Goal: Transaction & Acquisition: Purchase product/service

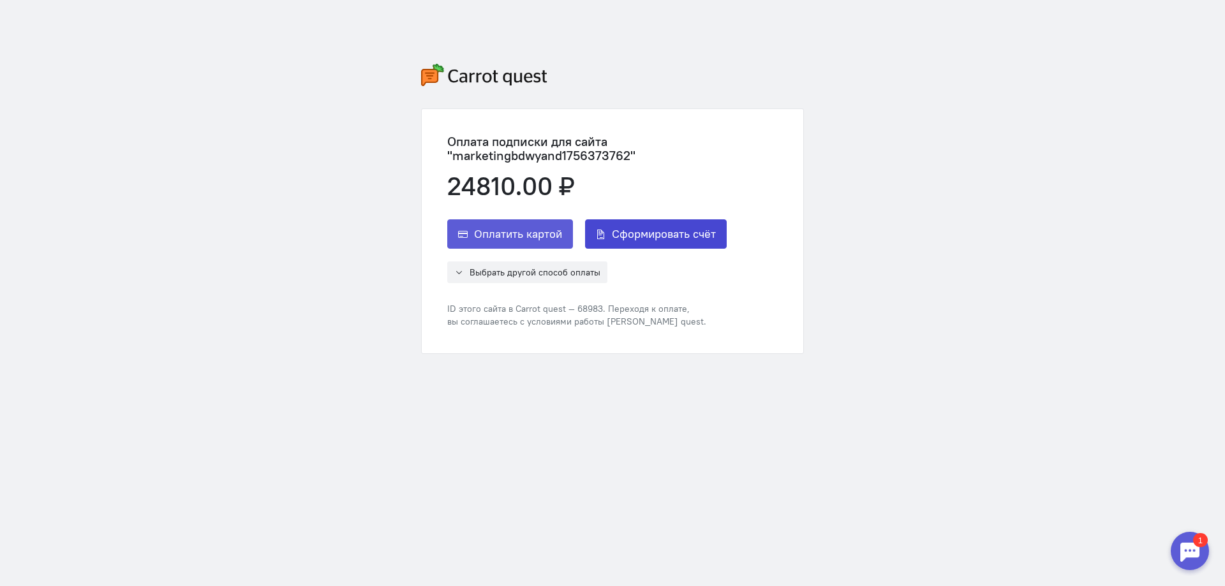
click at [644, 236] on span "Сформировать счёт" at bounding box center [664, 233] width 104 height 15
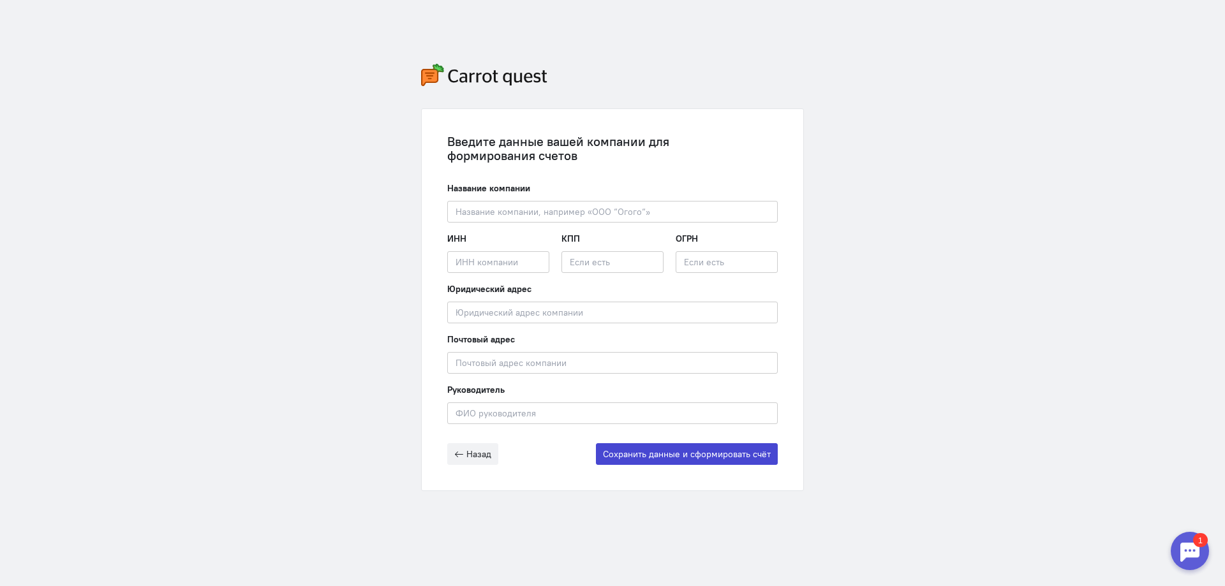
click at [708, 455] on button "Сохранить данные и сформировать счёт" at bounding box center [687, 454] width 182 height 22
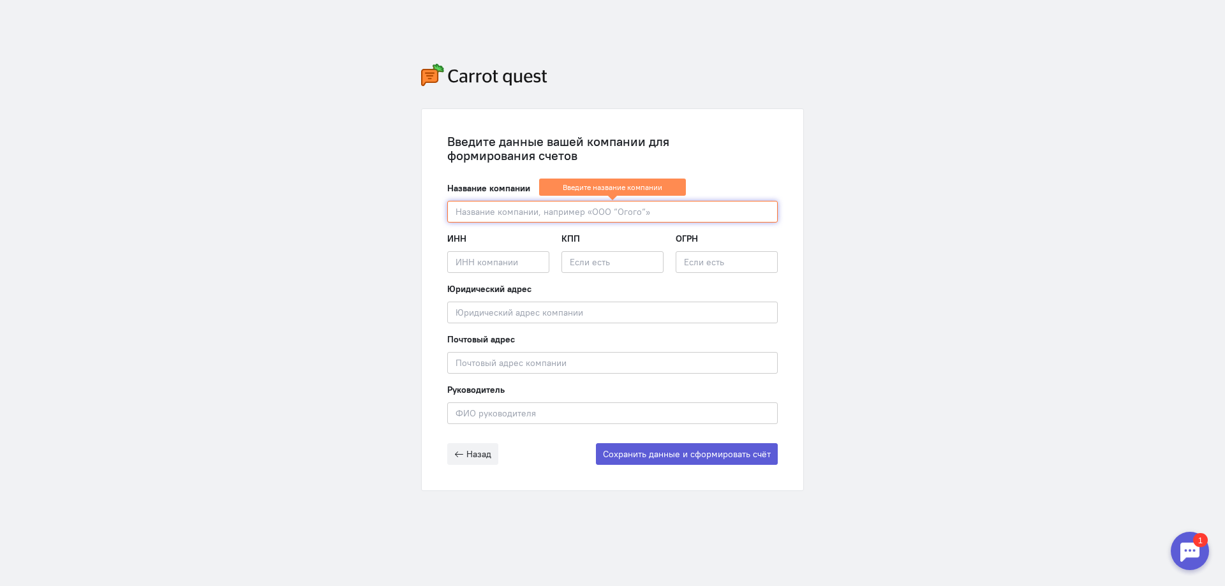
click at [519, 218] on input "text" at bounding box center [612, 212] width 330 height 22
paste input "ООО "СЗ БИЛДИНГ ДС""
type input "ООО "СЗ БИЛДИНГ ДС""
click at [459, 251] on input "text" at bounding box center [498, 262] width 102 height 22
paste input "2502068599"
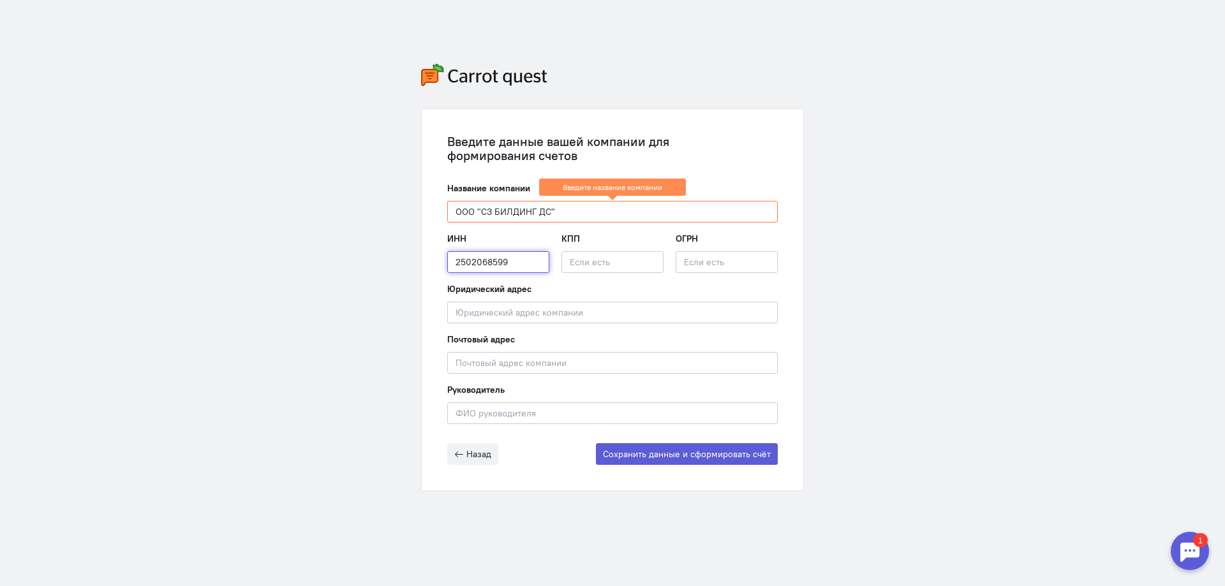
type input "2502068599"
click at [601, 264] on input "text" at bounding box center [612, 262] width 102 height 22
paste input "250201001"
type input "250201001"
click at [683, 254] on input "text" at bounding box center [727, 262] width 102 height 22
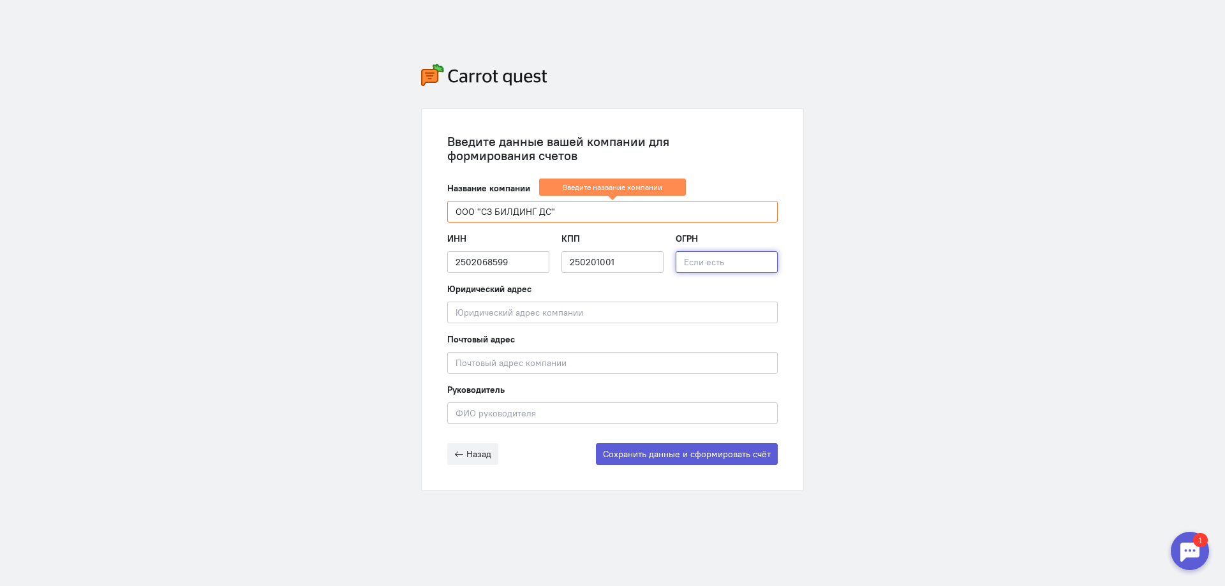
paste input "1222500014846"
type input "1222500014846"
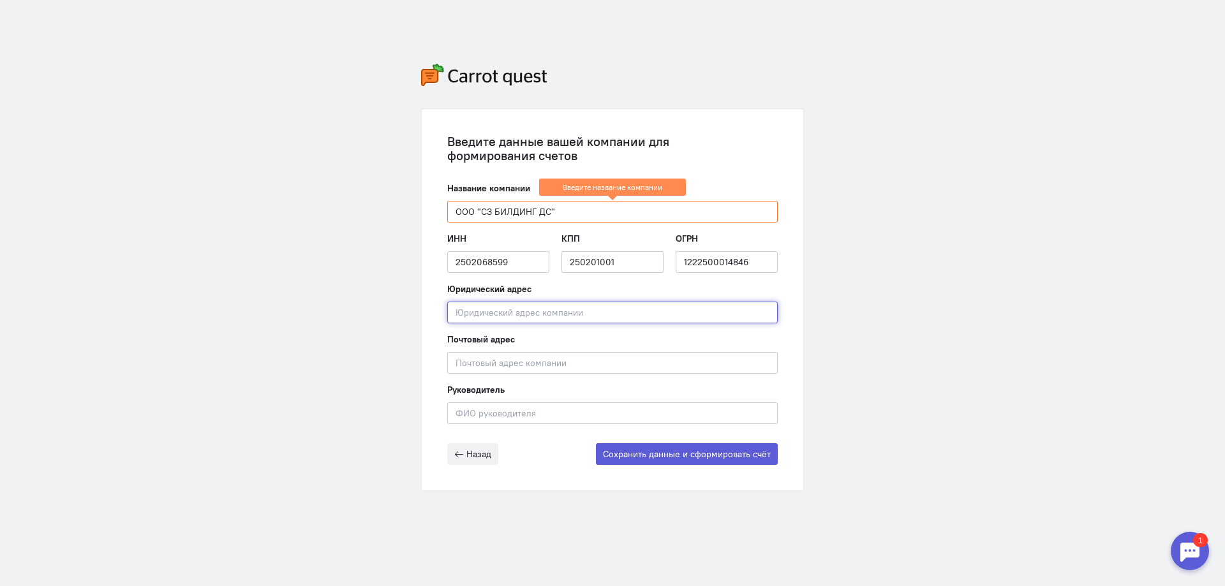
click at [480, 308] on input "text" at bounding box center [612, 313] width 330 height 22
paste input "692495, [GEOGRAPHIC_DATA], м.р-н [PERSON_NAME], с.п. [STREET_ADDRESS]"
type input "692495, [GEOGRAPHIC_DATA], м.р-н [PERSON_NAME], с.п. [STREET_ADDRESS]"
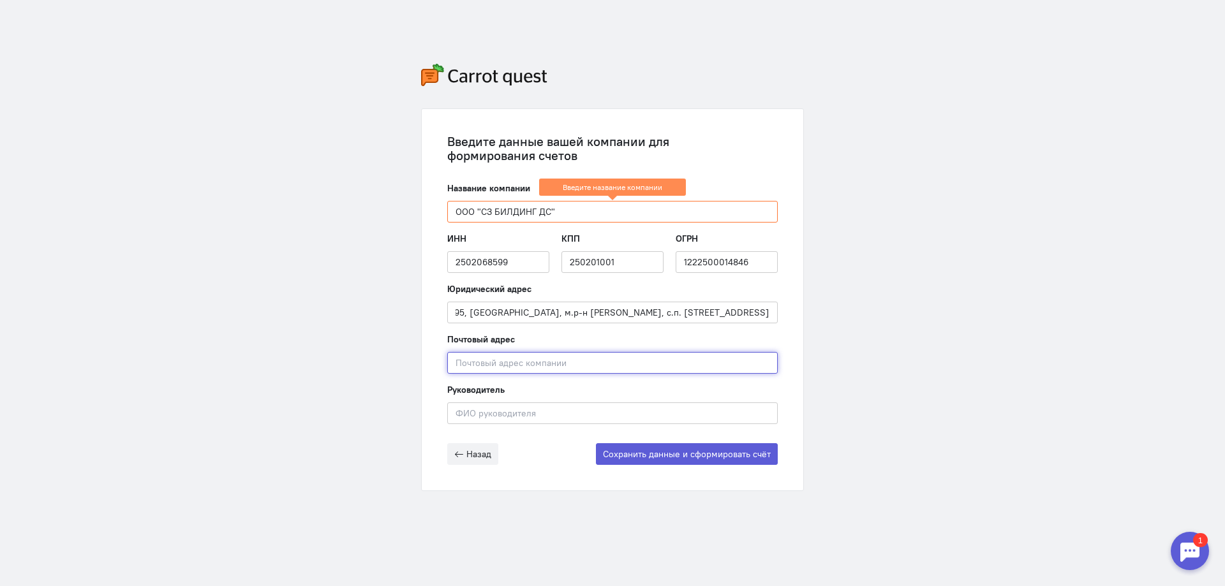
scroll to position [0, 0]
click at [472, 362] on input "text" at bounding box center [612, 363] width 330 height 22
paste input "692495, [GEOGRAPHIC_DATA], м.р-н [PERSON_NAME], с.п. [STREET_ADDRESS]"
type input "692495, [GEOGRAPHIC_DATA], м.р-н [PERSON_NAME], с.п. [STREET_ADDRESS]"
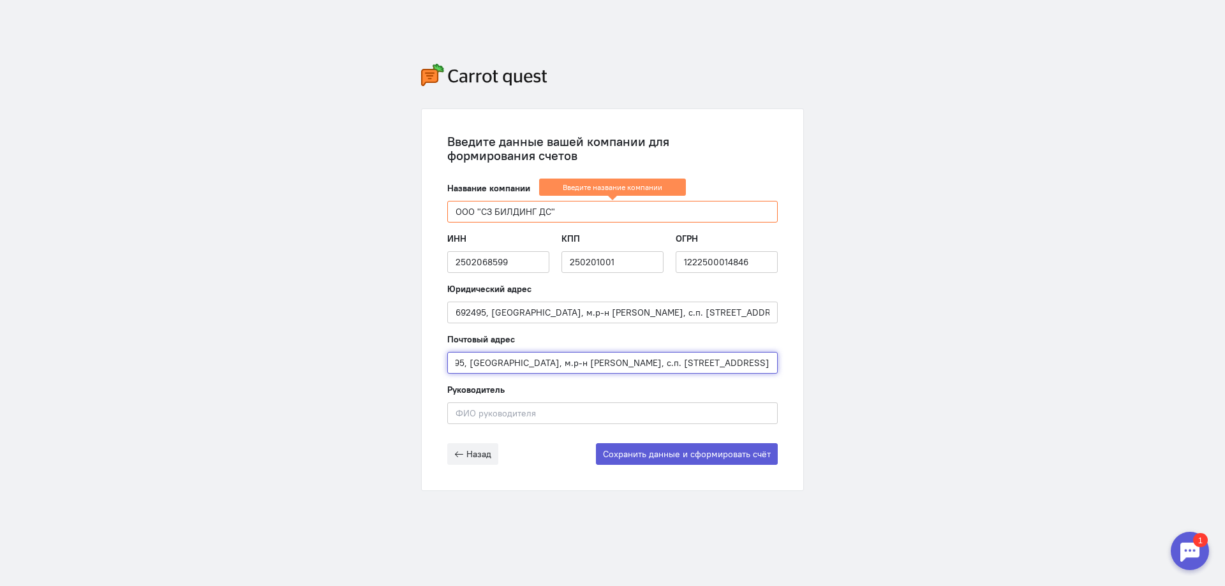
scroll to position [0, 0]
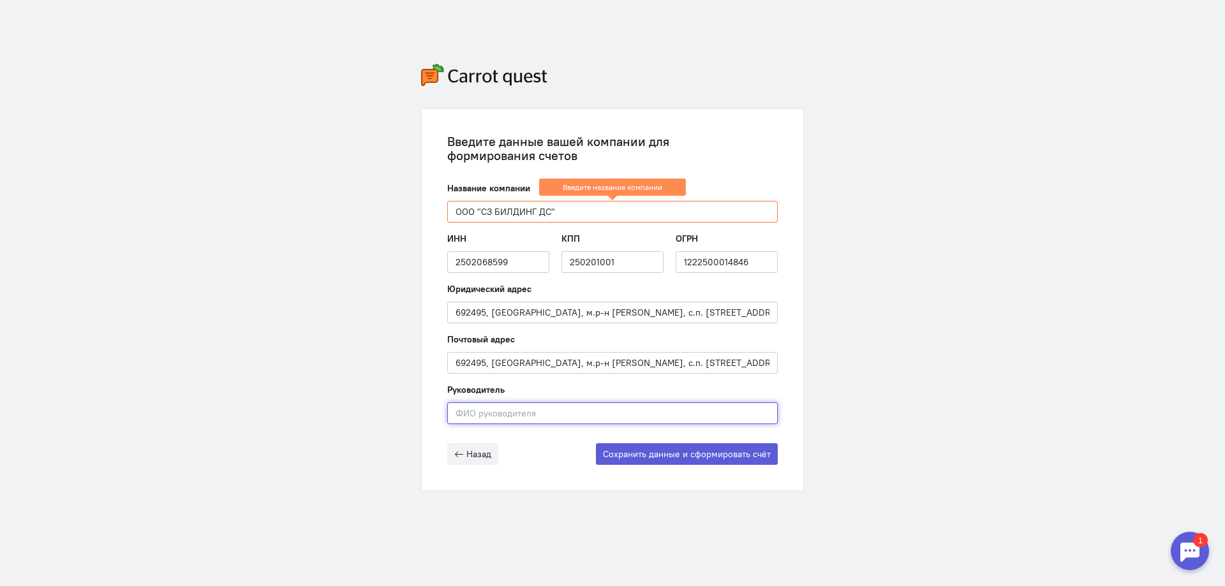
click at [460, 419] on input "text" at bounding box center [612, 414] width 330 height 22
paste input "[PERSON_NAME]"
type input "[PERSON_NAME]"
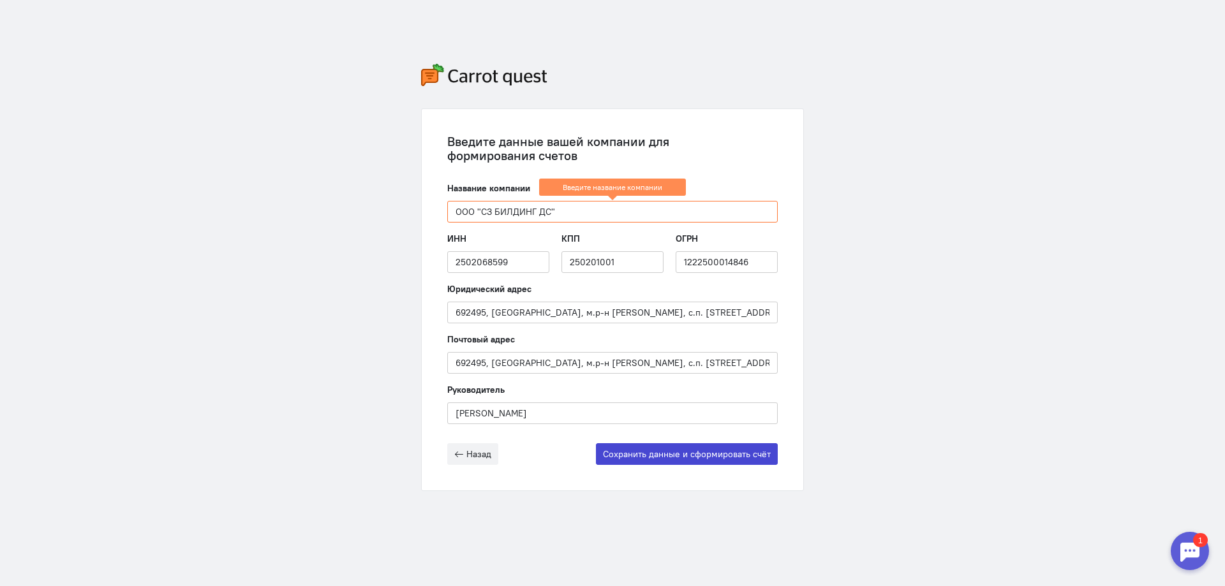
click at [645, 453] on button "Сохранить данные и сформировать счёт" at bounding box center [687, 454] width 182 height 22
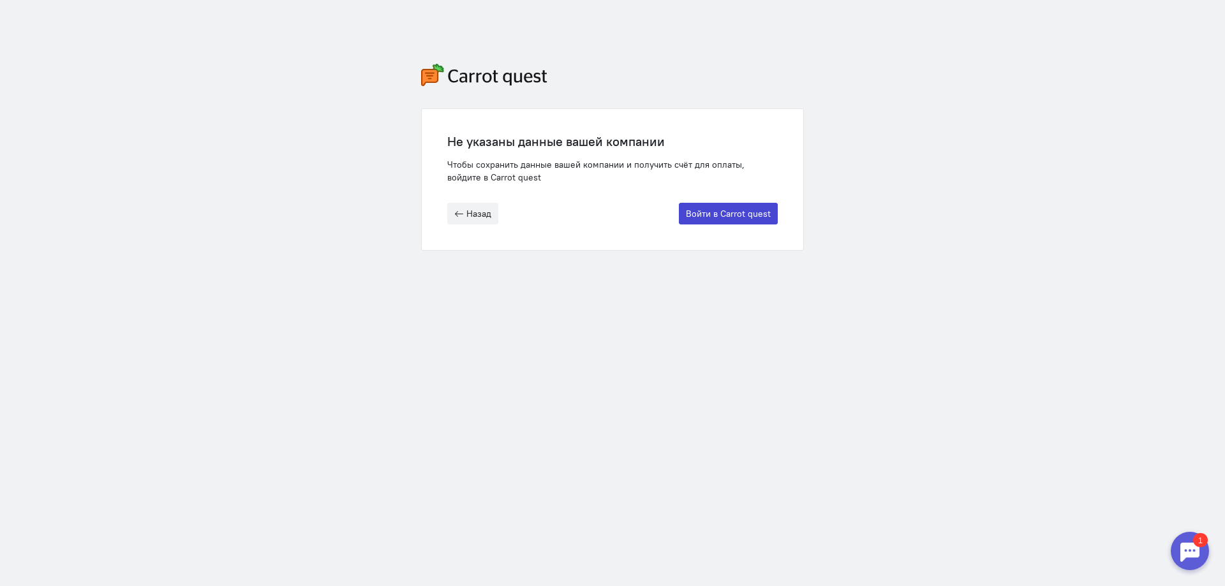
click at [740, 216] on button "Войти в Carrot quest" at bounding box center [728, 214] width 99 height 22
